Goal: Task Accomplishment & Management: Use online tool/utility

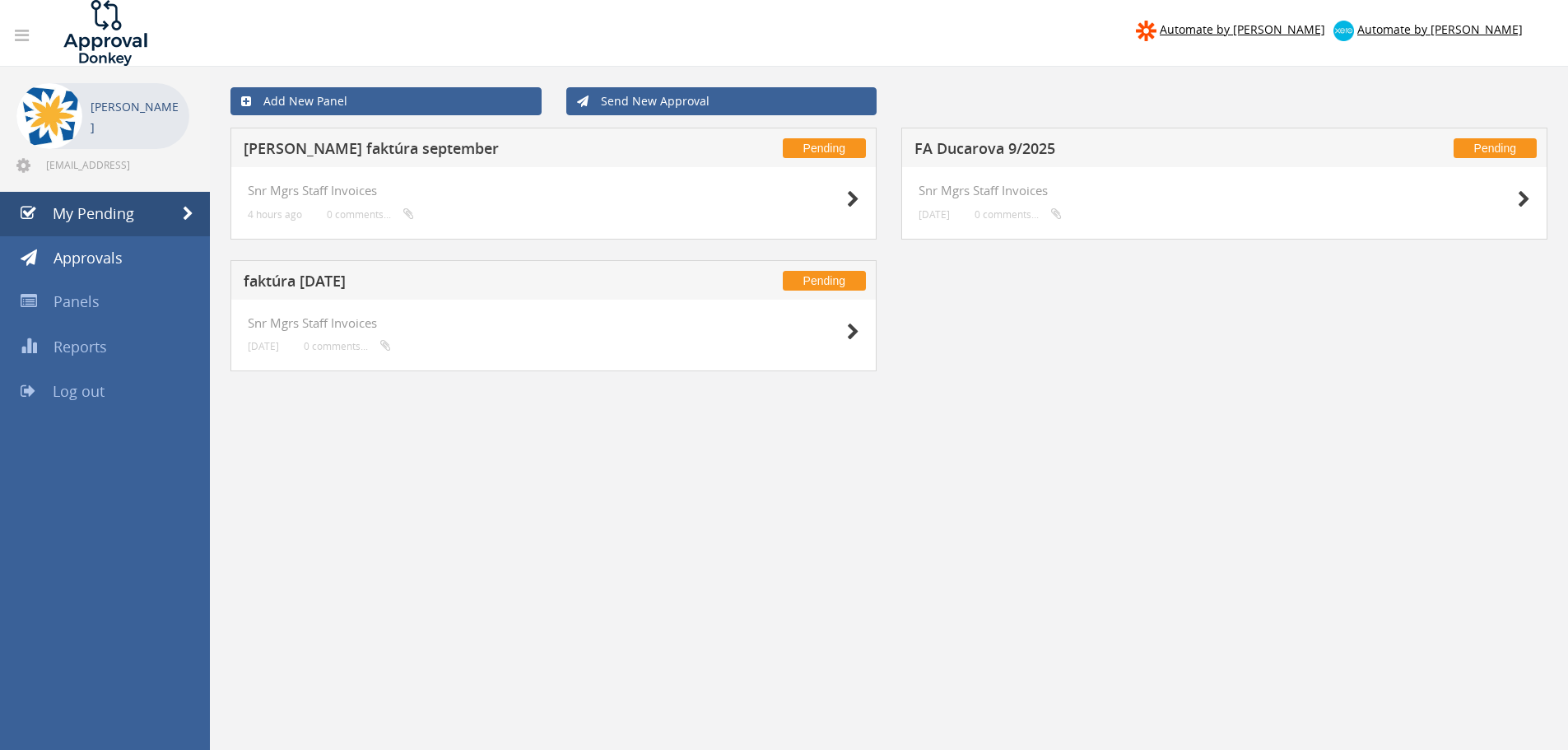
click at [289, 320] on h4 "Snr Mgrs Staff Invoices" at bounding box center [554, 324] width 612 height 14
click at [302, 297] on div "Pending faktúra [DATE]" at bounding box center [553, 279] width 646 height 39
click at [312, 280] on h5 "faktúra [DATE]" at bounding box center [461, 283] width 434 height 21
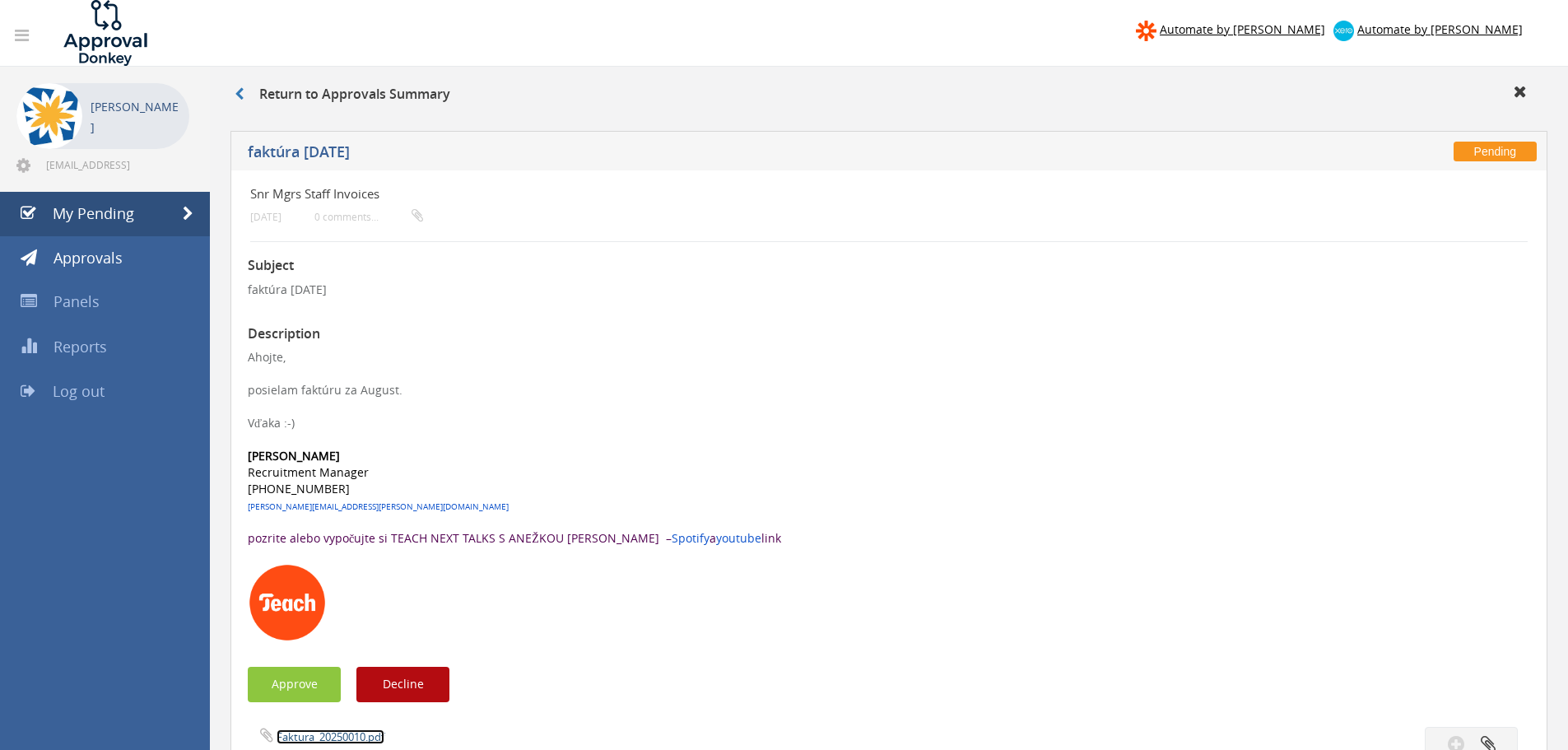
click at [328, 743] on link "Faktura_20250010.pdf" at bounding box center [330, 736] width 108 height 15
click at [280, 680] on button "Approve" at bounding box center [294, 684] width 93 height 35
